Goal: Communication & Community: Share content

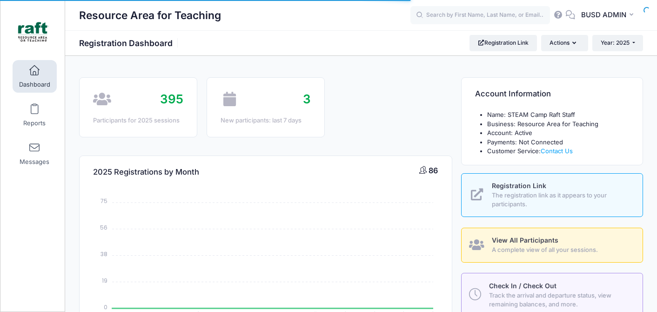
select select
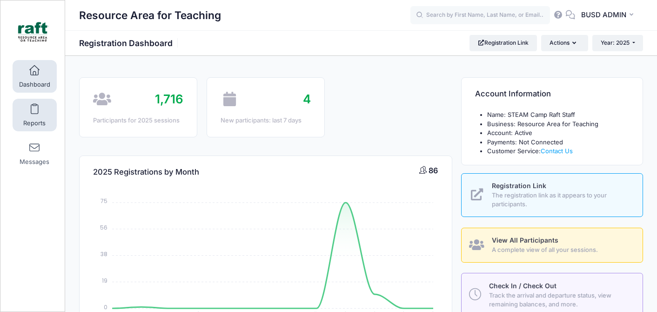
click at [34, 111] on span at bounding box center [34, 109] width 0 height 10
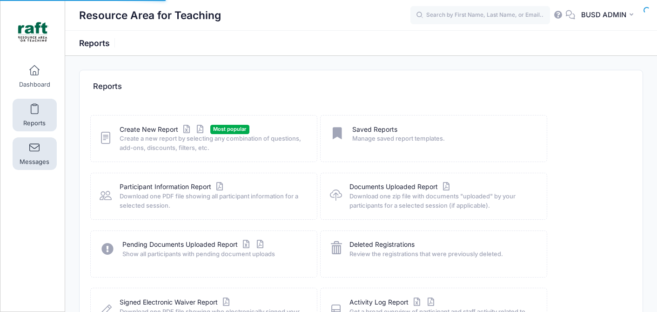
click at [41, 146] on link "Messages" at bounding box center [35, 153] width 44 height 33
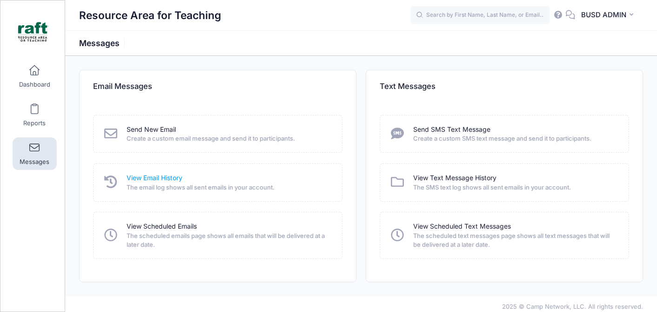
click at [148, 176] on link "View Email History" at bounding box center [155, 178] width 56 height 10
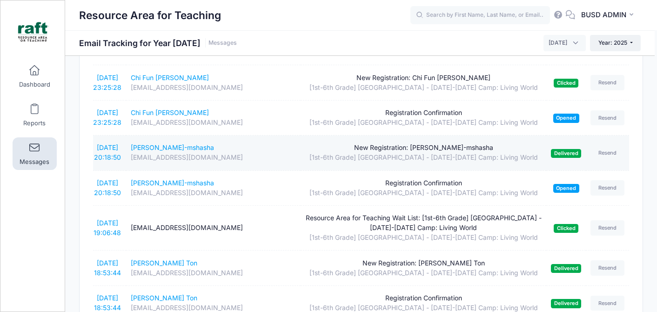
scroll to position [63, 0]
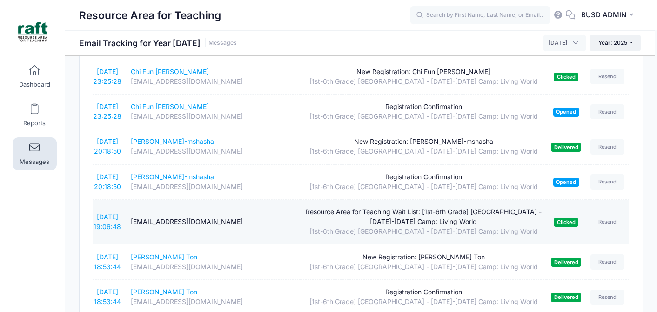
click at [400, 213] on div "Resource Area for Teaching Wait List: [1st-6th Grade] Berryessa - Oct 6-10 Camp…" at bounding box center [423, 217] width 237 height 20
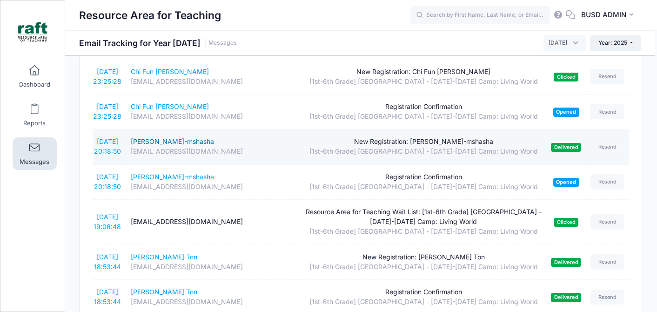
scroll to position [0, 0]
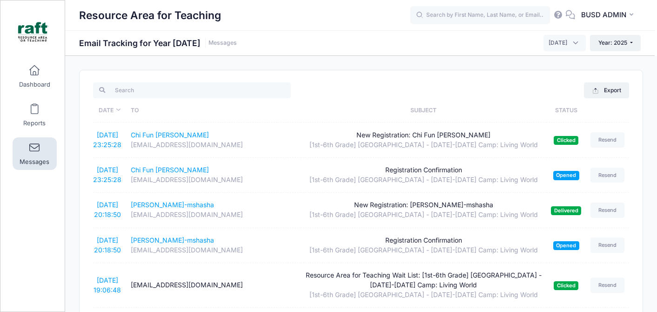
click at [39, 159] on span "Messages" at bounding box center [35, 162] width 30 height 8
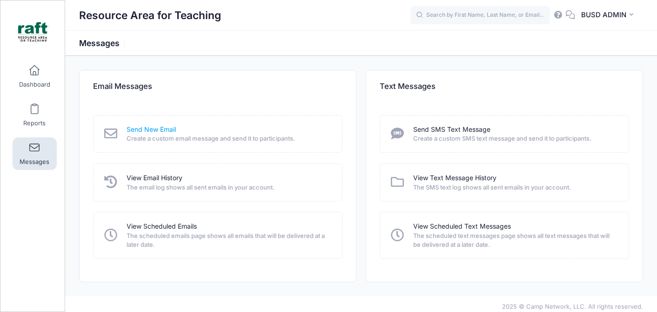
click at [172, 128] on link "Send New Email" at bounding box center [151, 130] width 49 height 10
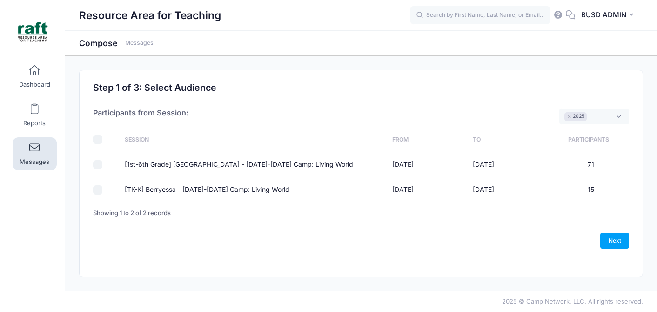
click at [107, 165] on div at bounding box center [104, 164] width 22 height 9
click at [104, 165] on div at bounding box center [104, 164] width 22 height 9
click at [99, 142] on input "checkbox" at bounding box center [97, 139] width 9 height 9
checkbox input "true"
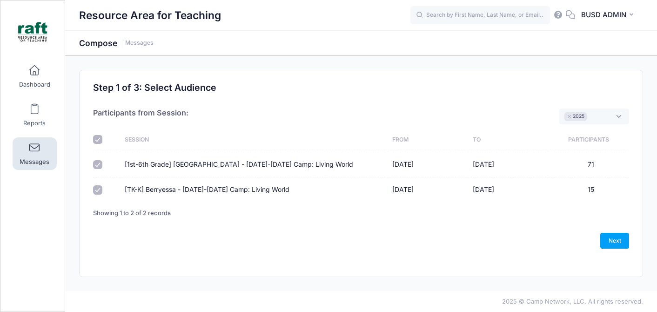
checkbox input "true"
click at [617, 241] on link "Next" at bounding box center [614, 241] width 29 height 16
select select "50"
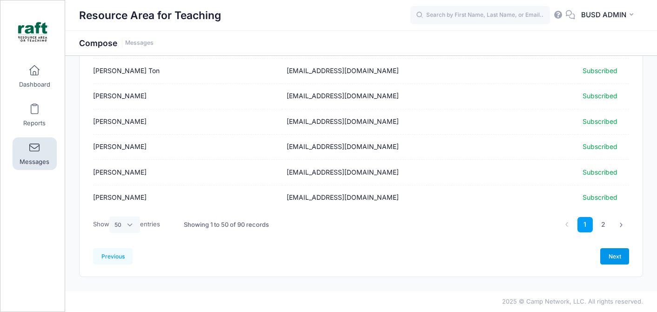
click at [621, 255] on link "Next" at bounding box center [614, 256] width 29 height 16
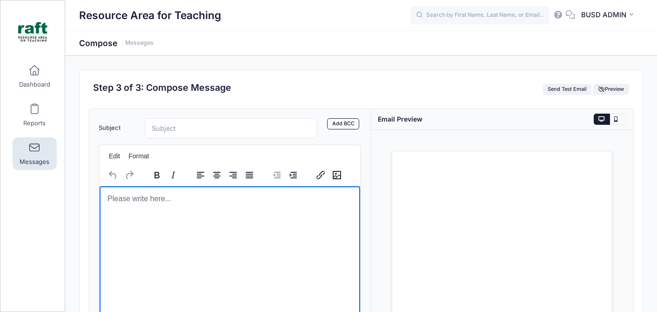
click at [349, 211] on html at bounding box center [229, 198] width 260 height 25
click at [223, 211] on html at bounding box center [229, 198] width 260 height 25
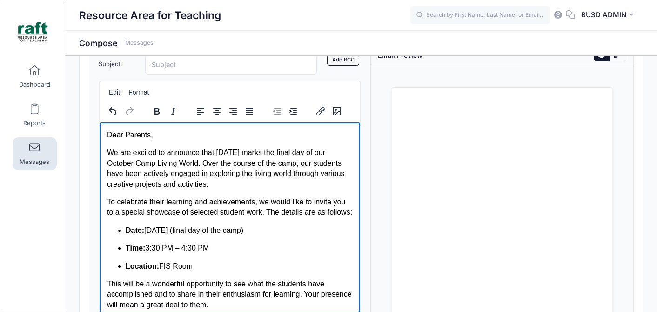
click at [280, 142] on body "Dear Parents, We are excited to announce that tomorrow marks the final day of o…" at bounding box center [230, 242] width 246 height 226
click at [319, 158] on p "We are excited to announce that tomorrow marks the final day of our October Cam…" at bounding box center [230, 168] width 246 height 42
click at [181, 165] on p "We are excited to announce that tomorrow marks the final day of our October Cam…" at bounding box center [230, 168] width 246 height 42
click at [174, 176] on p "We are excited to announce that tomorrow marks the final day of our October Cam…" at bounding box center [230, 168] width 246 height 42
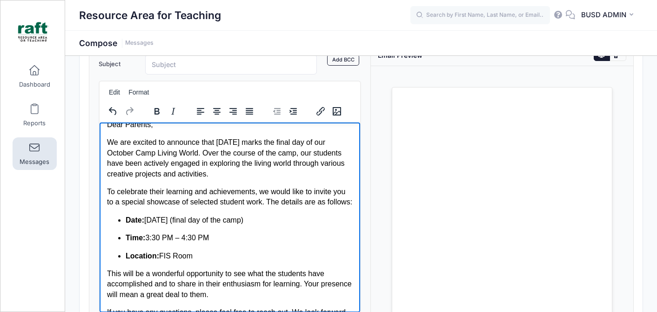
scroll to position [11, 0]
click at [186, 216] on body "Dear Parents, We are excited to announce that tomorrow marks the final day of o…" at bounding box center [230, 231] width 246 height 226
click at [166, 197] on p "To celebrate their learning and achievements, we would like to invite you to a …" at bounding box center [230, 195] width 246 height 21
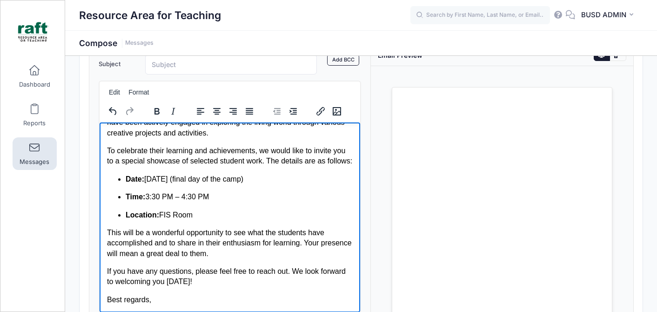
scroll to position [62, 0]
click at [201, 213] on p "Location: FIS Room" at bounding box center [238, 214] width 227 height 10
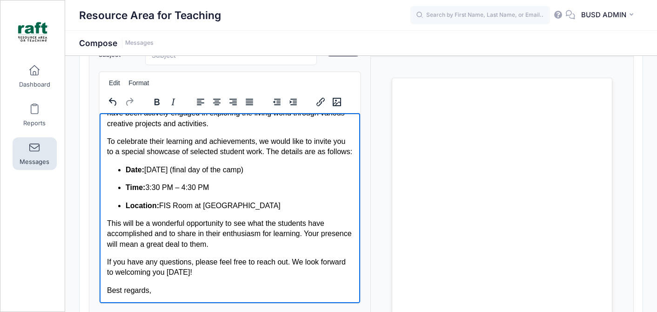
scroll to position [76, 0]
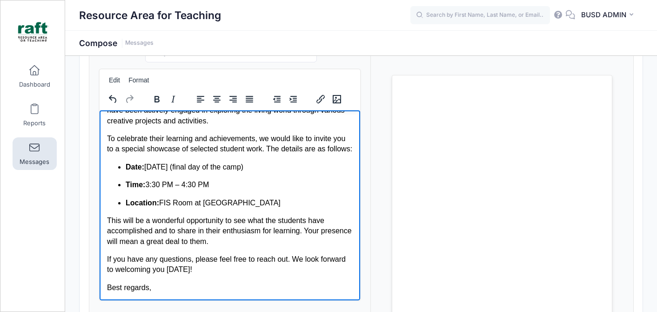
click at [160, 285] on p "Best regards," at bounding box center [230, 287] width 246 height 10
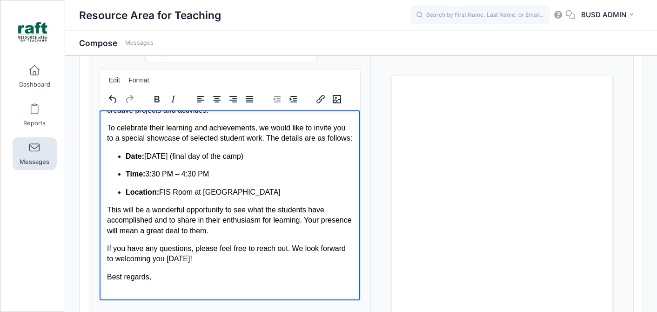
scroll to position [80, 0]
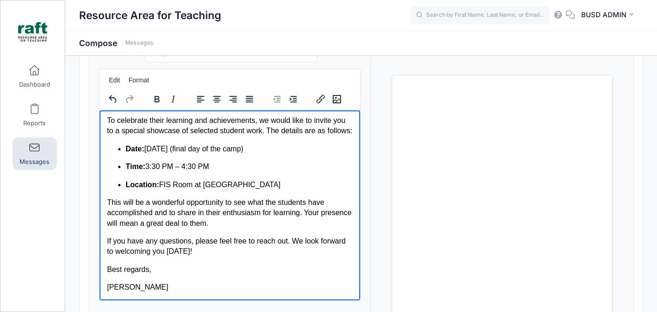
click at [105, 269] on html "Dear Parents, We are excited to announce that tomorrow marks the final day of o…" at bounding box center [229, 169] width 260 height 259
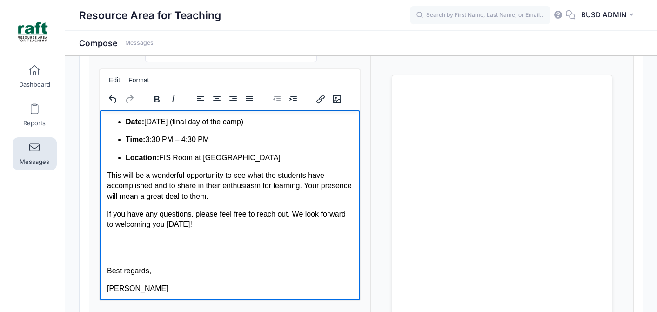
scroll to position [108, 0]
click at [158, 288] on p "Shanshan He" at bounding box center [230, 287] width 246 height 10
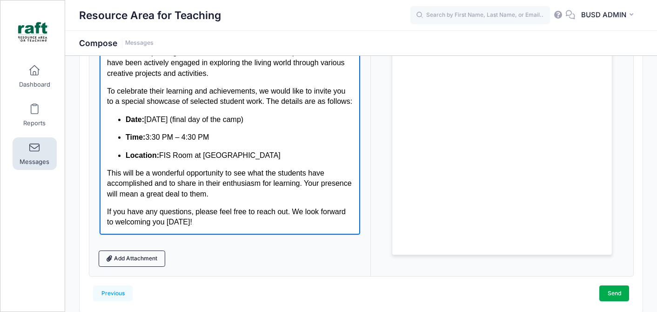
scroll to position [0, 0]
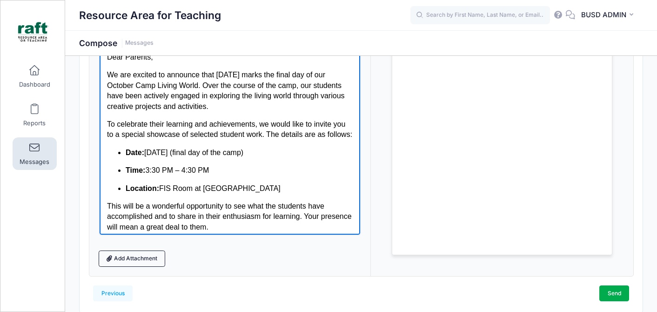
click at [169, 186] on ul "Date: Tomorrow (final day of the camp) Time: 3:30 PM – 4:30 PM Location: FIS Ro…" at bounding box center [230, 170] width 246 height 46
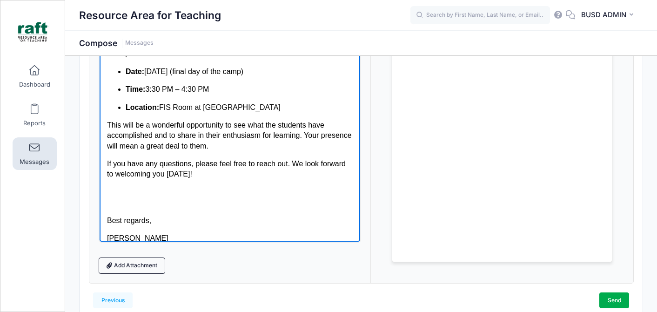
scroll to position [126, 0]
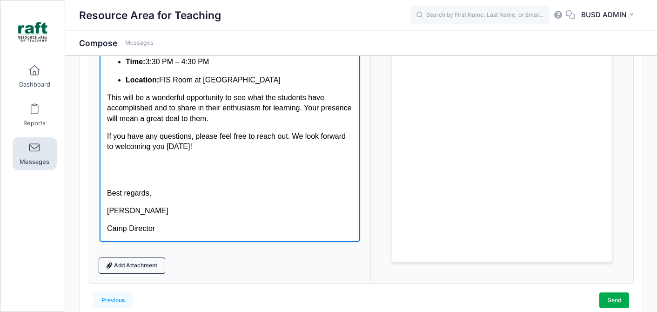
click at [207, 178] on p "Best regards," at bounding box center [230, 187] width 246 height 21
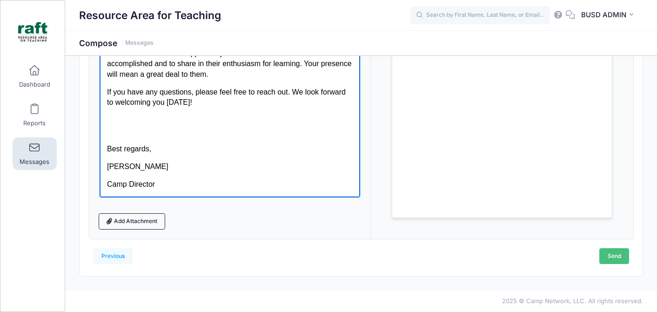
click at [613, 253] on link "Send" at bounding box center [614, 256] width 30 height 16
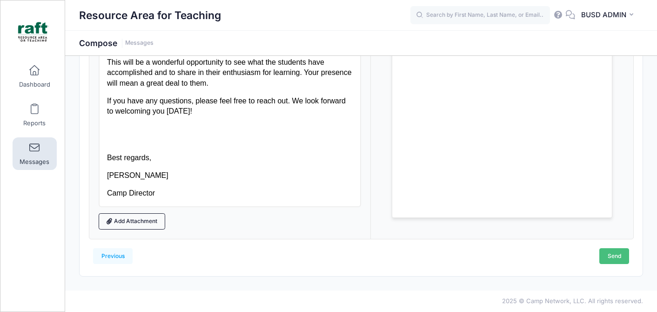
scroll to position [0, 0]
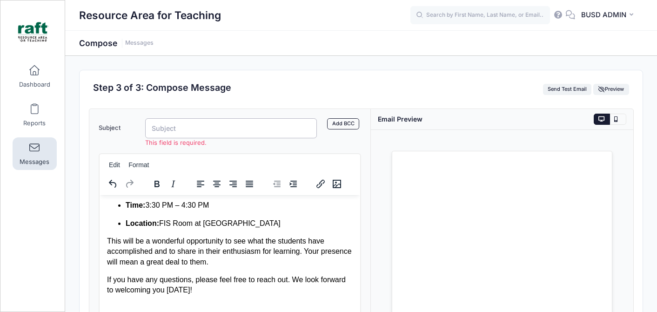
click at [226, 127] on input "Subject" at bounding box center [231, 128] width 172 height 20
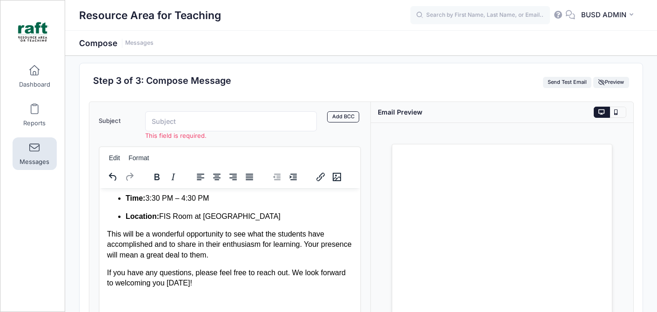
click at [267, 215] on p "Location: FIS Room at Northwood" at bounding box center [238, 216] width 227 height 10
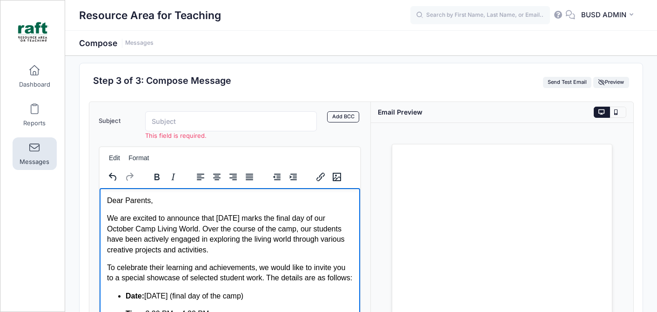
scroll to position [5, 0]
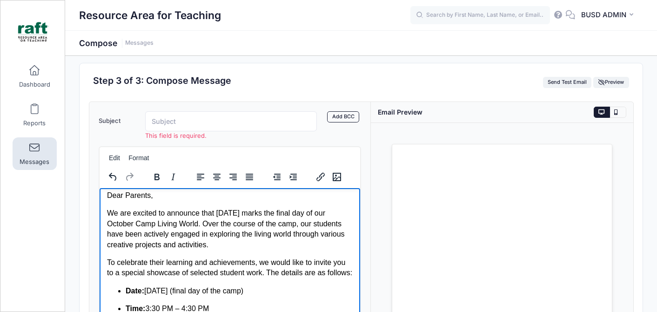
click at [253, 247] on p "We are excited to announce that tomorrow marks the final day of our October Cam…" at bounding box center [230, 229] width 246 height 42
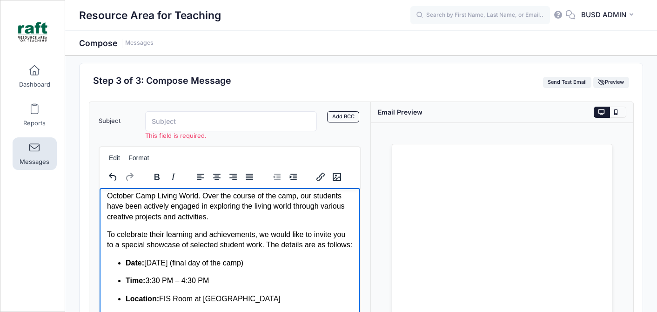
scroll to position [38, 0]
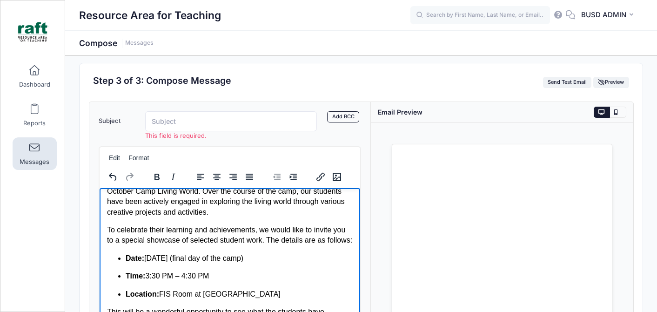
click at [159, 126] on input "Subject" at bounding box center [231, 121] width 172 height 20
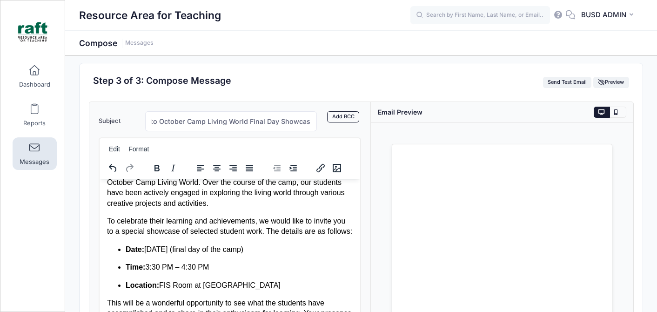
scroll to position [0, 0]
drag, startPoint x: 156, startPoint y: 120, endPoint x: 122, endPoint y: 124, distance: 34.2
click at [122, 124] on div "Subject Invitation to October Camp Living World Final Day Showcase Add CC Add B…" at bounding box center [230, 121] width 272 height 20
click at [206, 125] on input "Invitation to October Camp Living World Final Day Showcase" at bounding box center [231, 121] width 172 height 20
drag, startPoint x: 220, startPoint y: 124, endPoint x: 143, endPoint y: 140, distance: 78.3
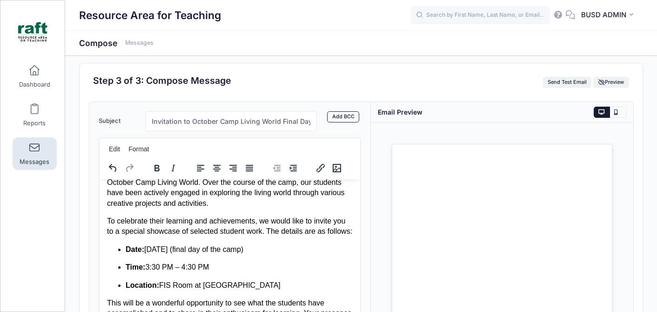
click at [143, 140] on form "Subject Invitation to October Camp Living World Final Day Showcase Add CC Add B…" at bounding box center [230, 251] width 262 height 280
click at [173, 132] on form "Subject Invitation to October Camp Living World Final Day Showcase Add CC Add B…" at bounding box center [230, 251] width 262 height 280
drag, startPoint x: 187, startPoint y: 124, endPoint x: 329, endPoint y: 122, distance: 141.9
click at [329, 122] on div "Subject Invitation to October Camp Living World Final Day Showcase Add CC Add B…" at bounding box center [230, 121] width 272 height 20
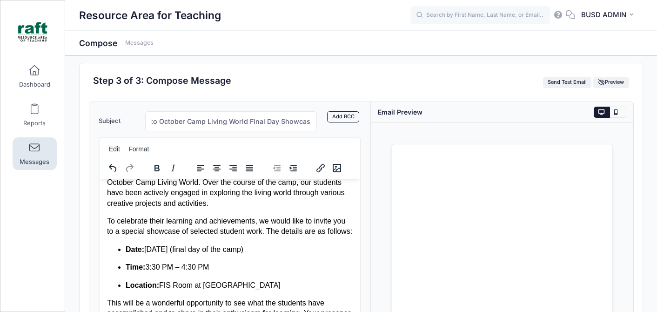
scroll to position [0, 0]
click at [313, 133] on form "Subject Invitation to October Camp Living World Final Day Showcase Add CC Add B…" at bounding box center [230, 251] width 262 height 280
drag, startPoint x: 189, startPoint y: 120, endPoint x: 277, endPoint y: 118, distance: 88.4
click at [277, 118] on input "Invitation to October Camp Living World Final Day Showcase" at bounding box center [231, 121] width 172 height 20
click at [299, 128] on input "Invitation to RAFT Camp Final Day Showcase" at bounding box center [231, 121] width 172 height 20
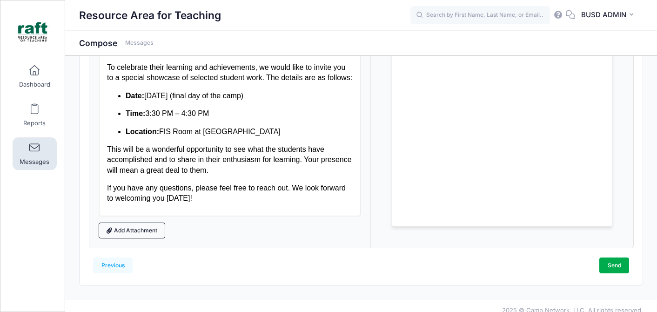
scroll to position [169, 0]
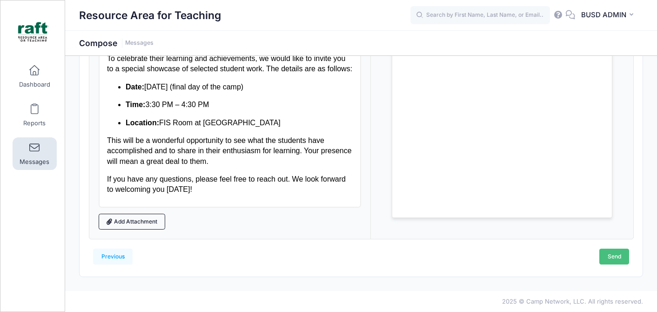
type input "Invitation to RAFT Camp Final Day Showcase"
click at [609, 253] on link "Send" at bounding box center [614, 256] width 30 height 16
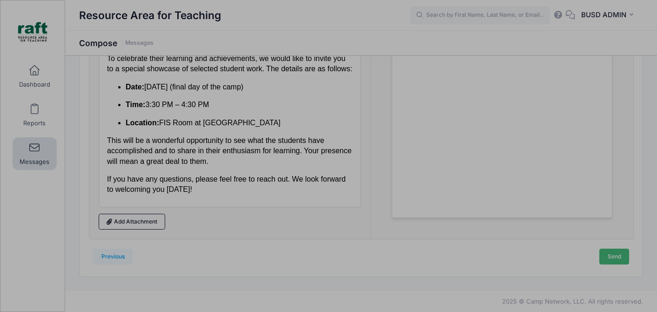
scroll to position [0, 0]
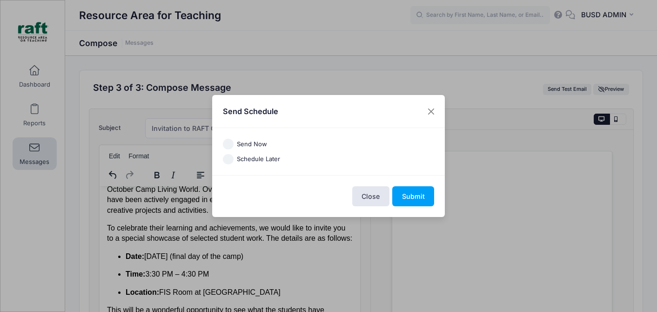
click at [250, 142] on label "Send Now" at bounding box center [252, 144] width 30 height 9
click at [233, 142] on input "Send Now" at bounding box center [228, 144] width 11 height 11
radio input "true"
click at [429, 197] on button "Submit" at bounding box center [413, 196] width 42 height 20
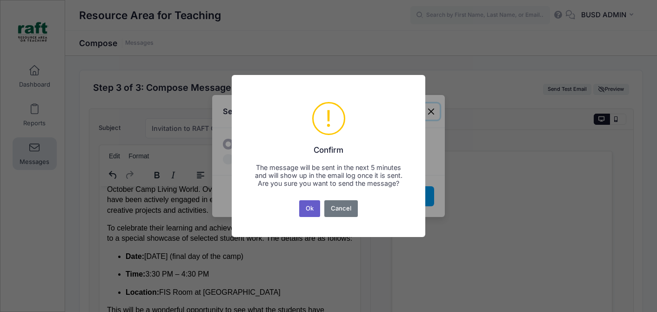
click at [313, 214] on button "Ok" at bounding box center [309, 208] width 21 height 17
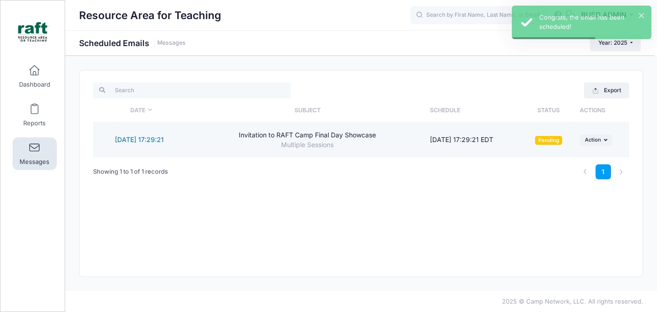
click at [154, 137] on link "10/9/2025 17:29:21" at bounding box center [139, 139] width 49 height 8
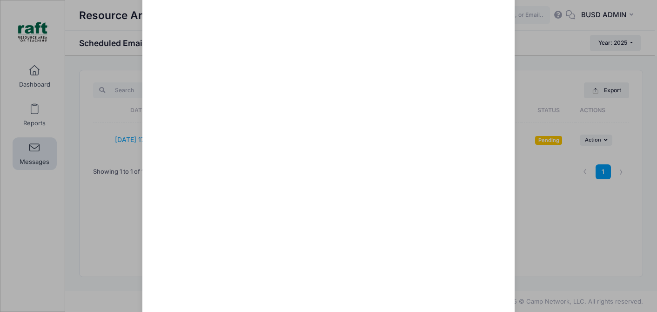
scroll to position [506, 0]
click at [97, 212] on div "Invitation to RAFT Camp Final Day Showcase Scheduled for: 10/9/2025 17:29:21 To…" at bounding box center [328, 156] width 657 height 312
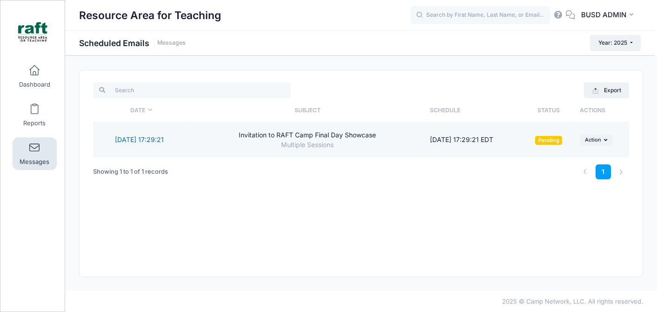
click at [115, 136] on link "10/9/2025 17:29:21" at bounding box center [139, 139] width 49 height 8
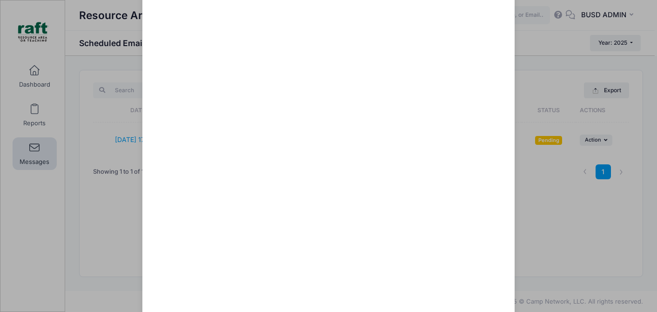
scroll to position [414, 0]
click at [568, 236] on div "Invitation to RAFT Camp Final Day Showcase Scheduled for: 10/9/2025 17:29:21 To…" at bounding box center [328, 156] width 657 height 312
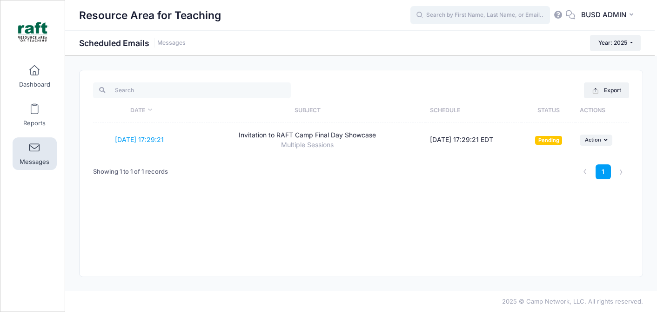
click at [465, 21] on input "text" at bounding box center [480, 15] width 140 height 19
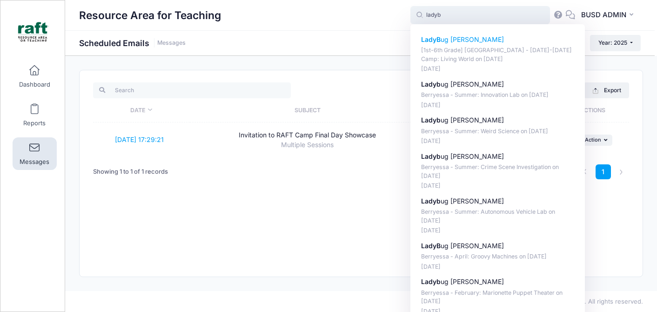
click at [511, 46] on p "[1st-6th Grade] Berryessa - Oct 6-10 Camp: Living World on Oct-06, 2025" at bounding box center [497, 54] width 153 height 17
type input "LadyBug Harris ([1st-6th Grade] Berryessa - Oct 6-10 Camp: Living World, Oct-06…"
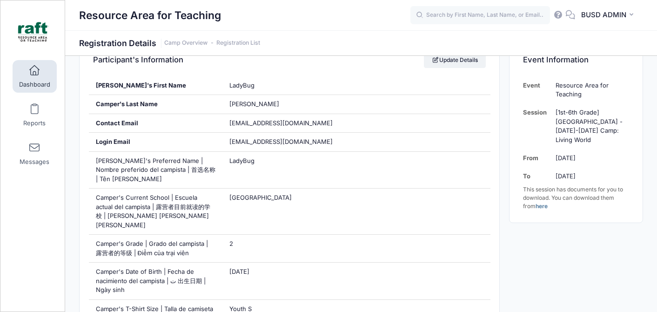
scroll to position [209, 0]
